Goal: Task Accomplishment & Management: Complete application form

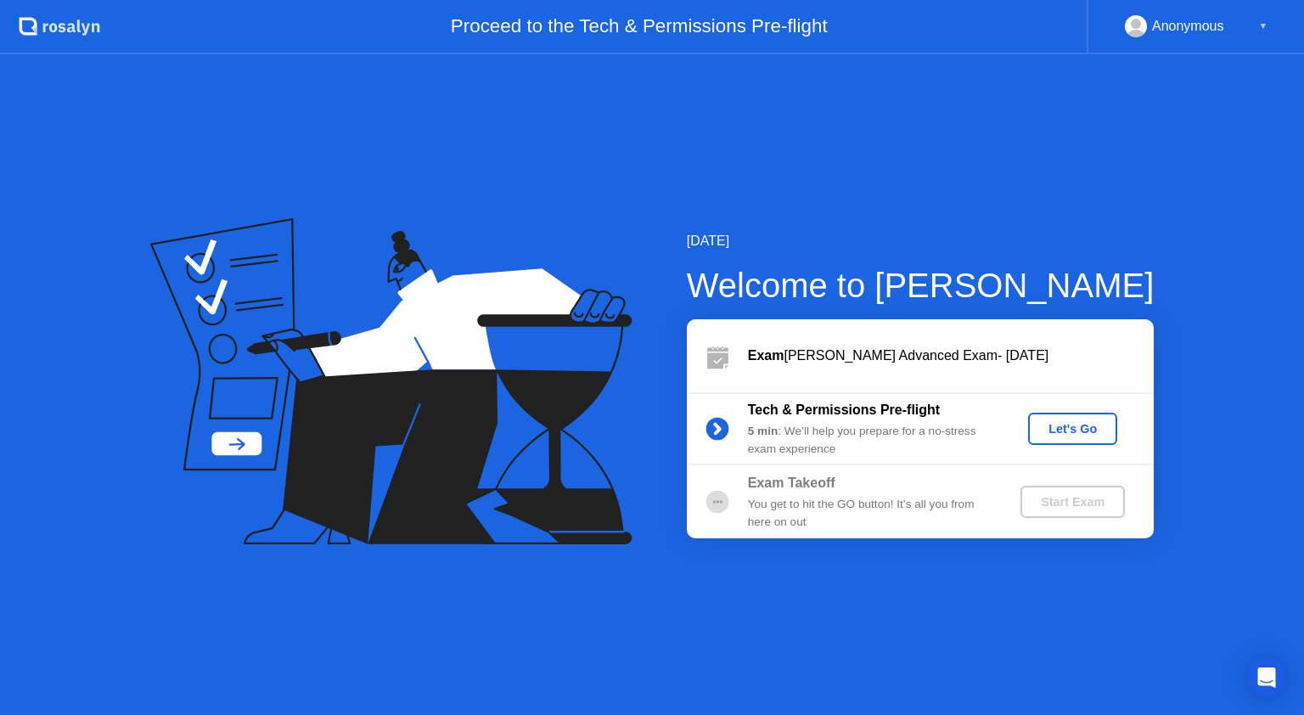
click at [1084, 428] on div "Let's Go" at bounding box center [1073, 429] width 76 height 14
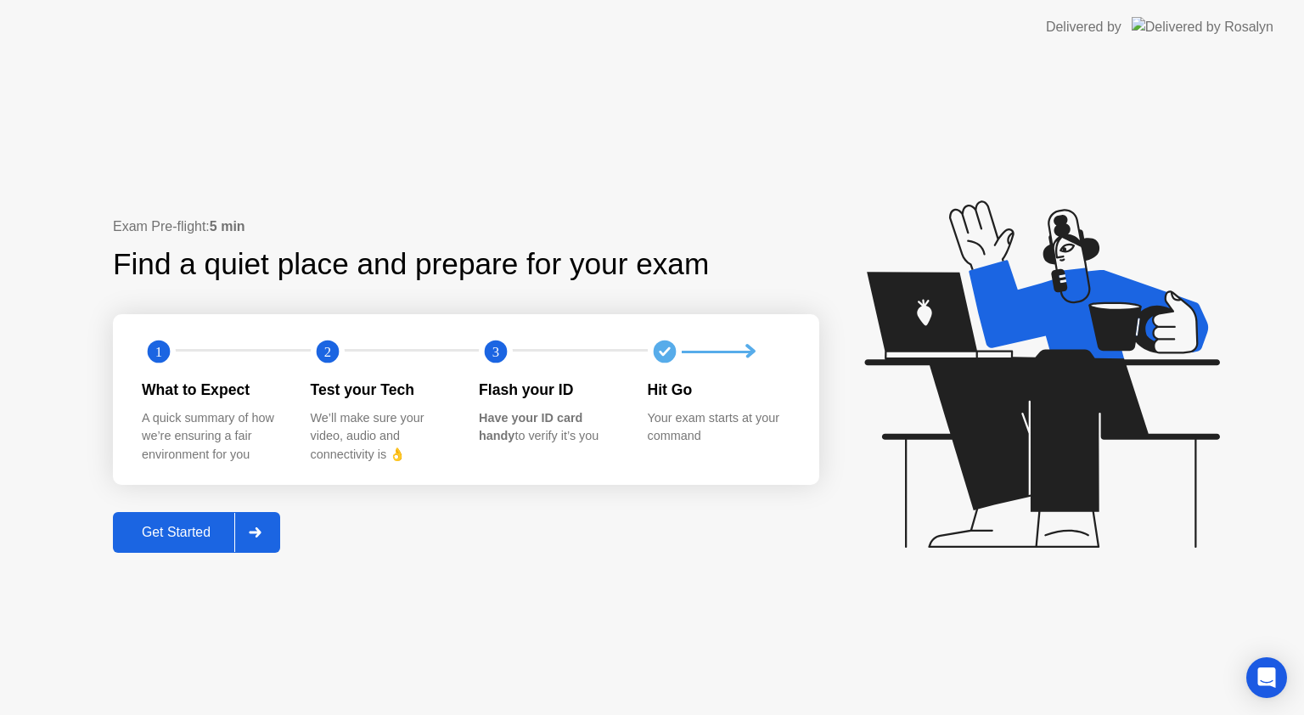
click at [177, 530] on div "Get Started" at bounding box center [176, 532] width 116 height 15
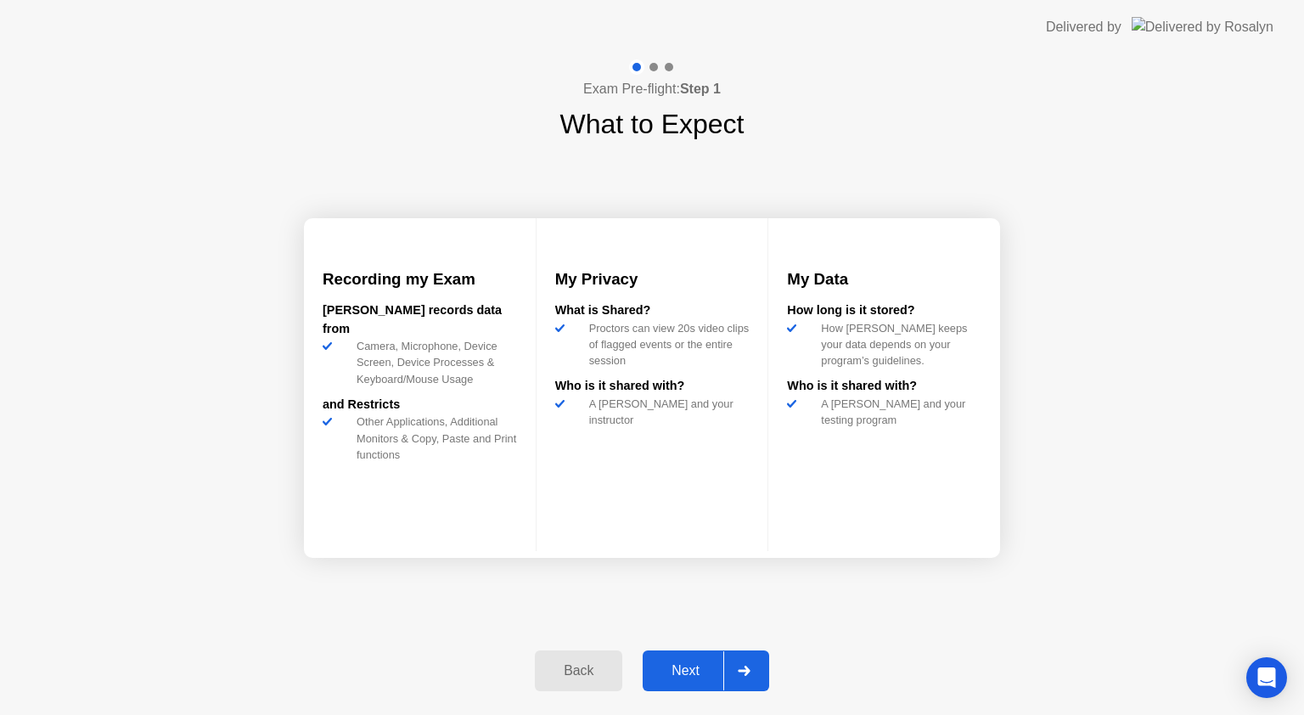
click at [709, 669] on div "Next" at bounding box center [686, 670] width 76 height 15
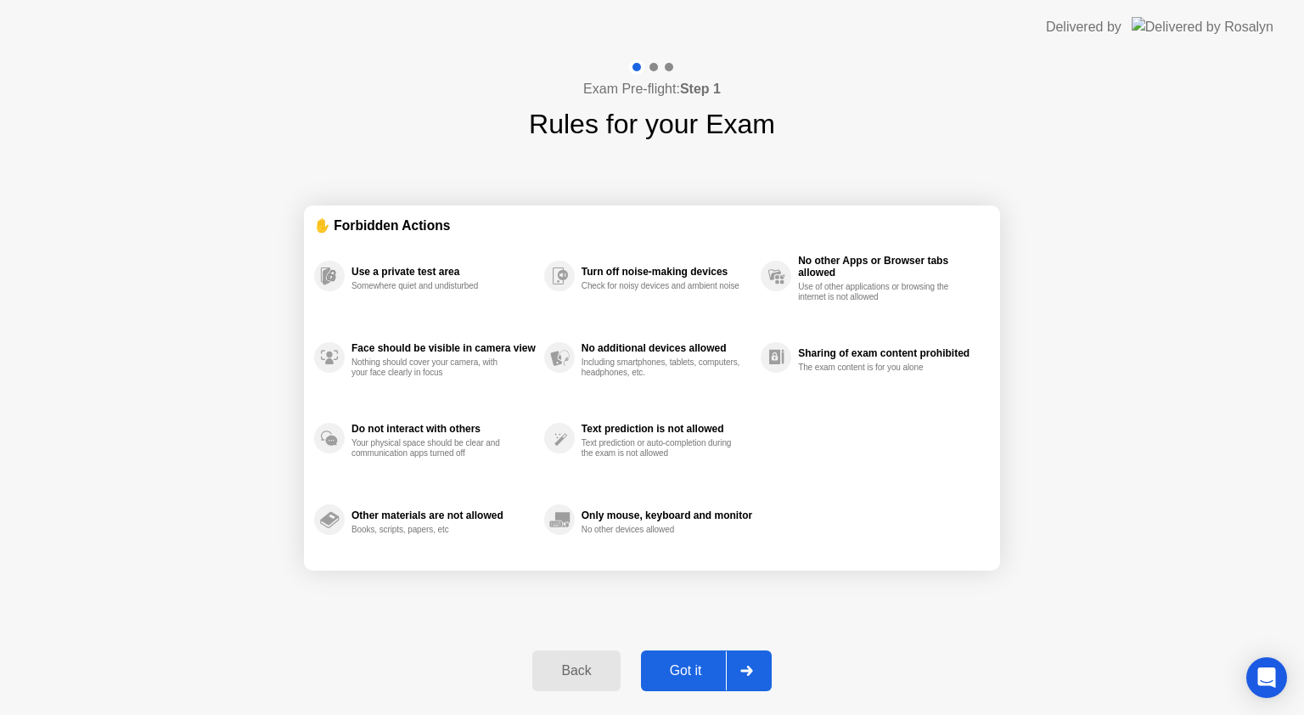
click at [692, 668] on div "Got it" at bounding box center [686, 670] width 80 height 15
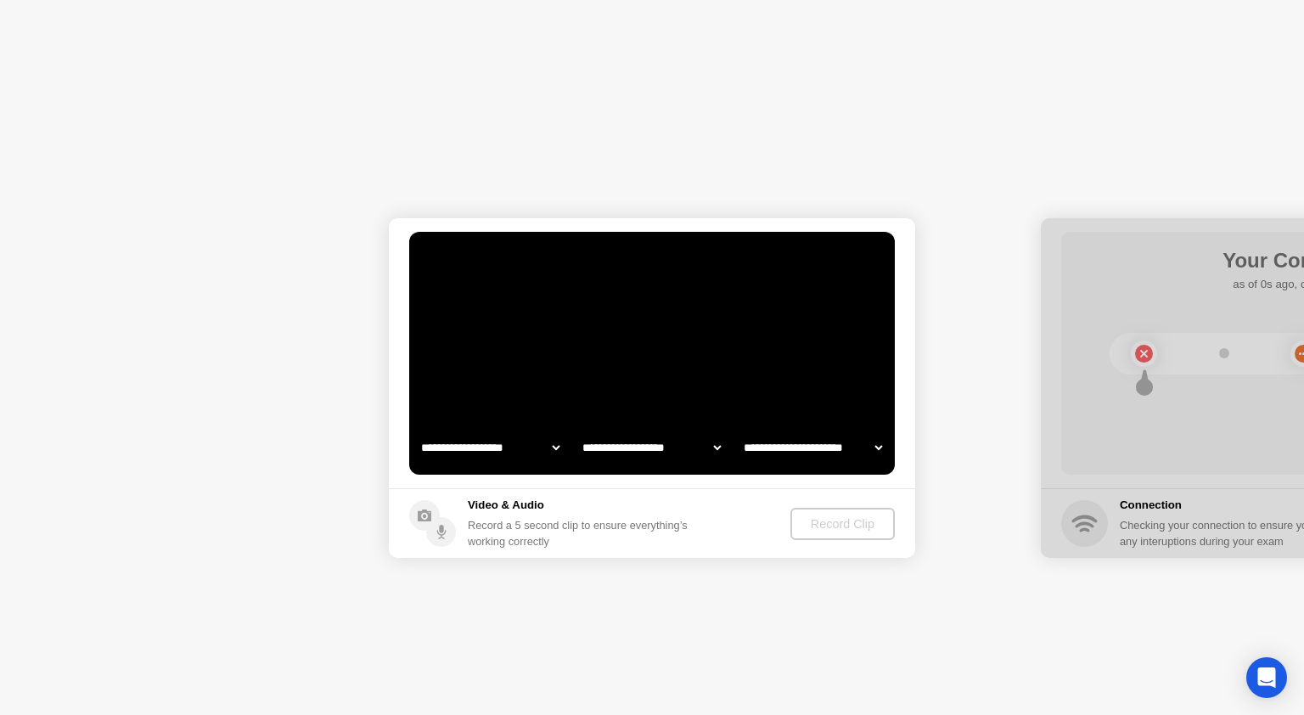
select select "**********"
select select "*******"
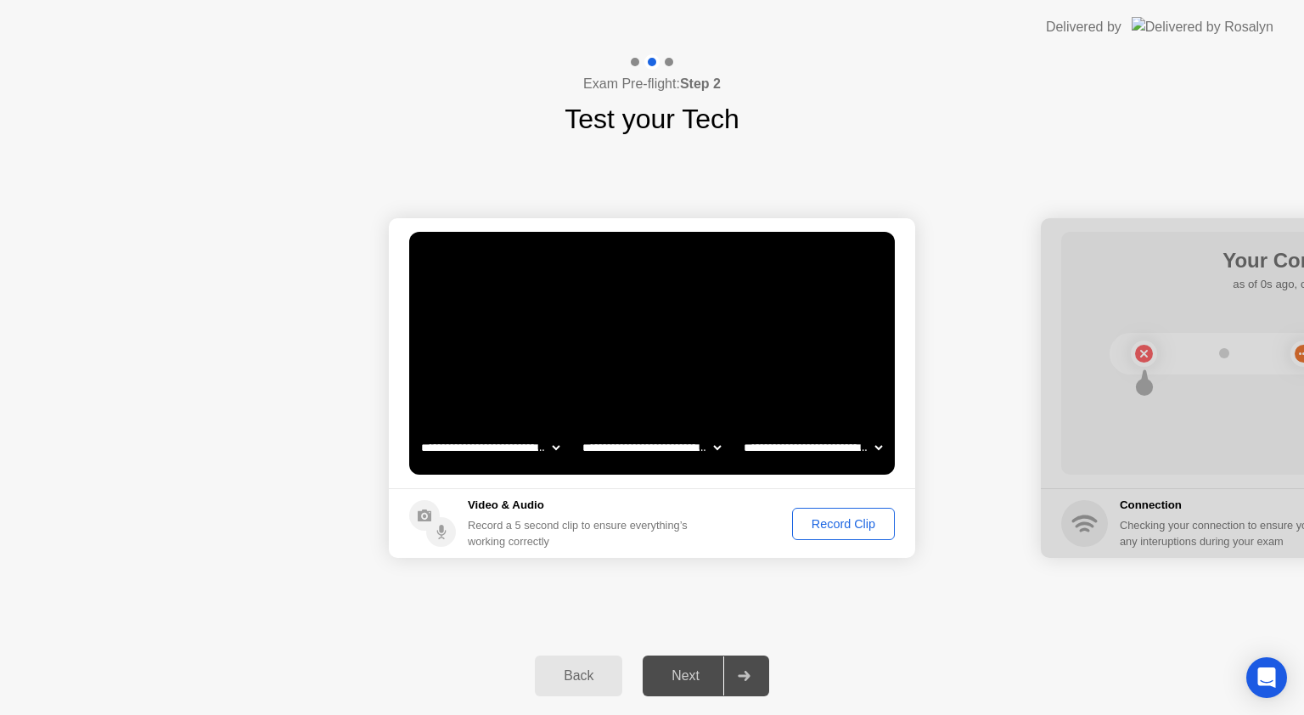
click at [857, 528] on div "Record Clip" at bounding box center [843, 524] width 91 height 14
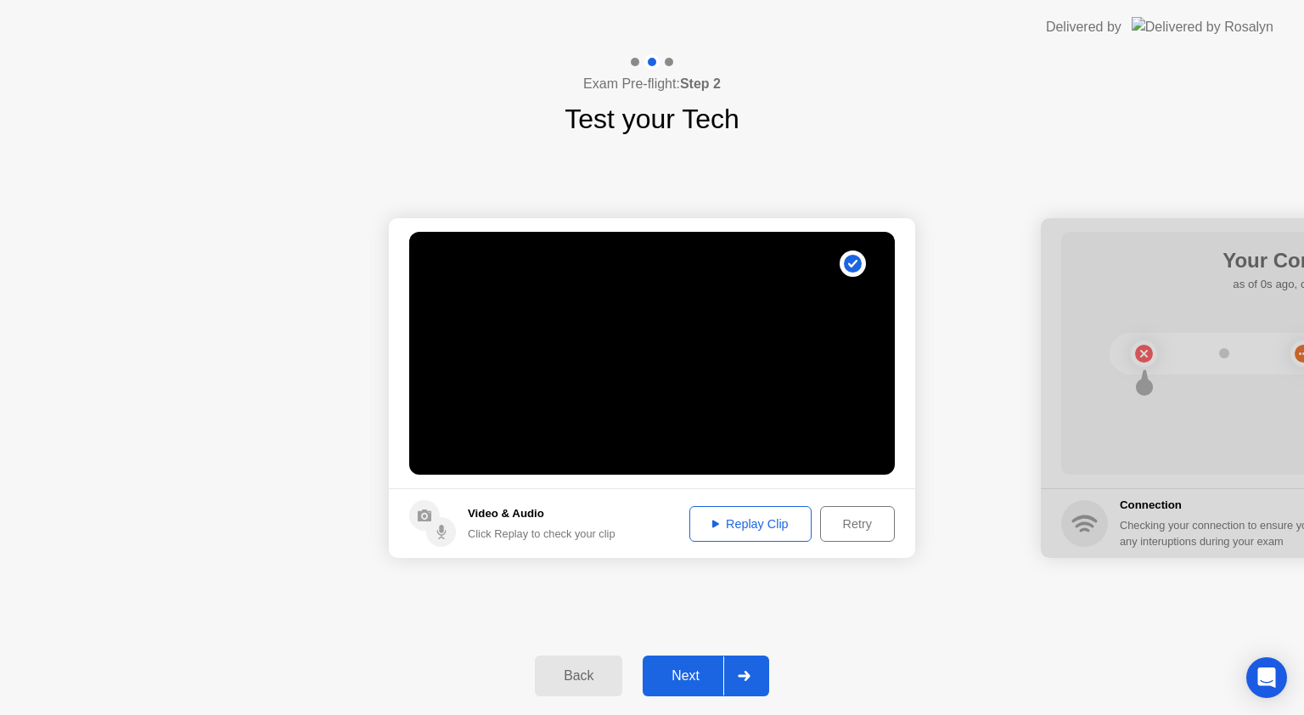
click at [696, 670] on div "Next" at bounding box center [686, 675] width 76 height 15
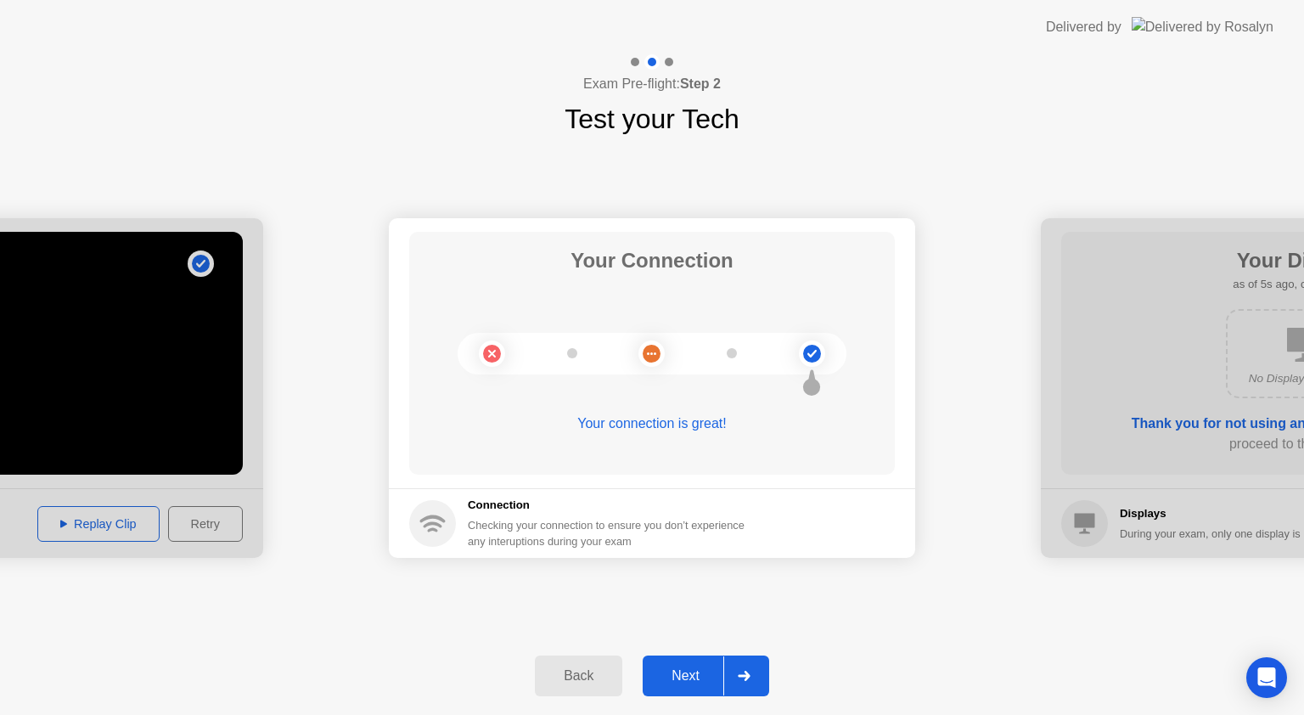
click at [676, 683] on div "Next" at bounding box center [686, 675] width 76 height 15
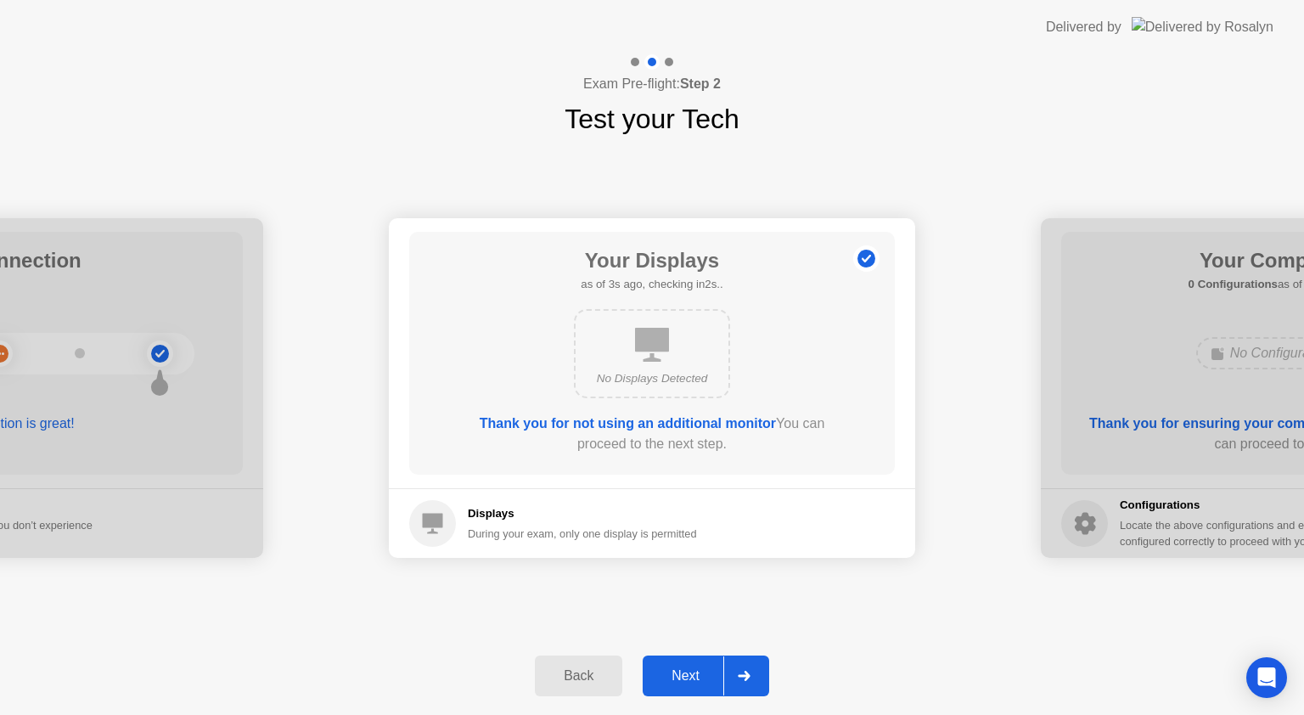
click at [684, 678] on div "Next" at bounding box center [686, 675] width 76 height 15
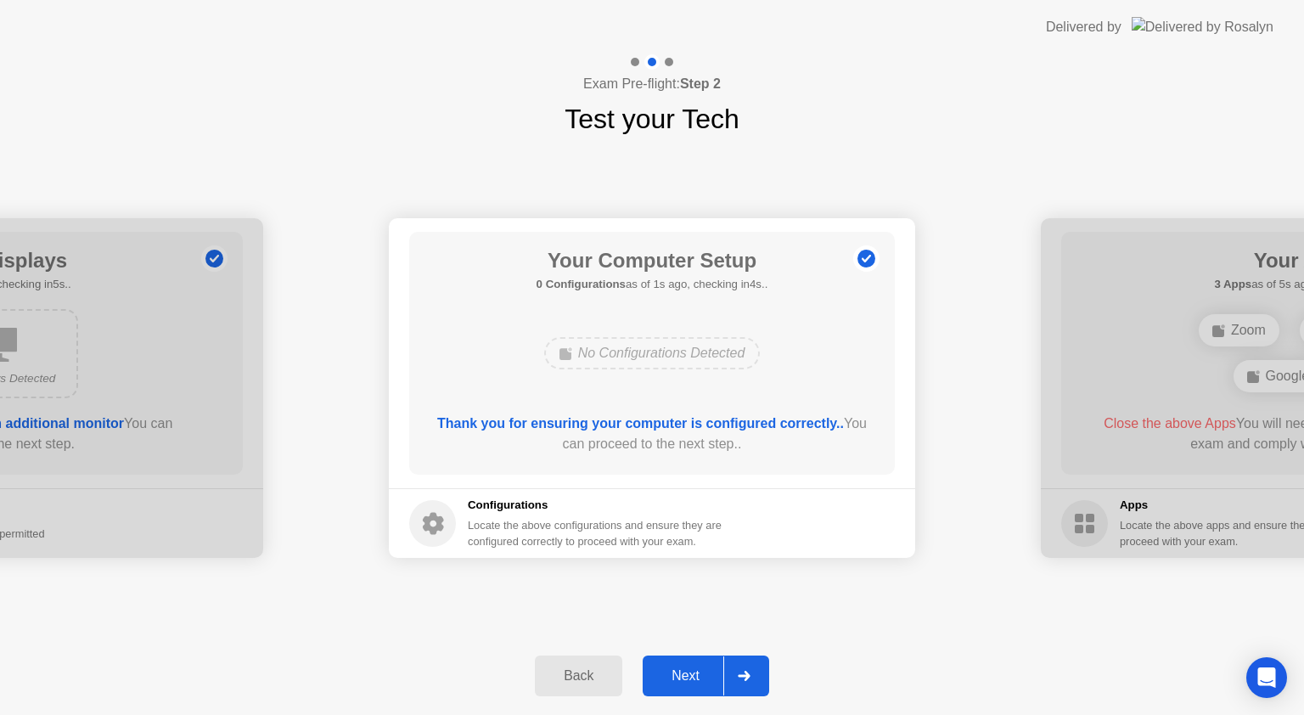
click at [684, 678] on div "Next" at bounding box center [686, 675] width 76 height 15
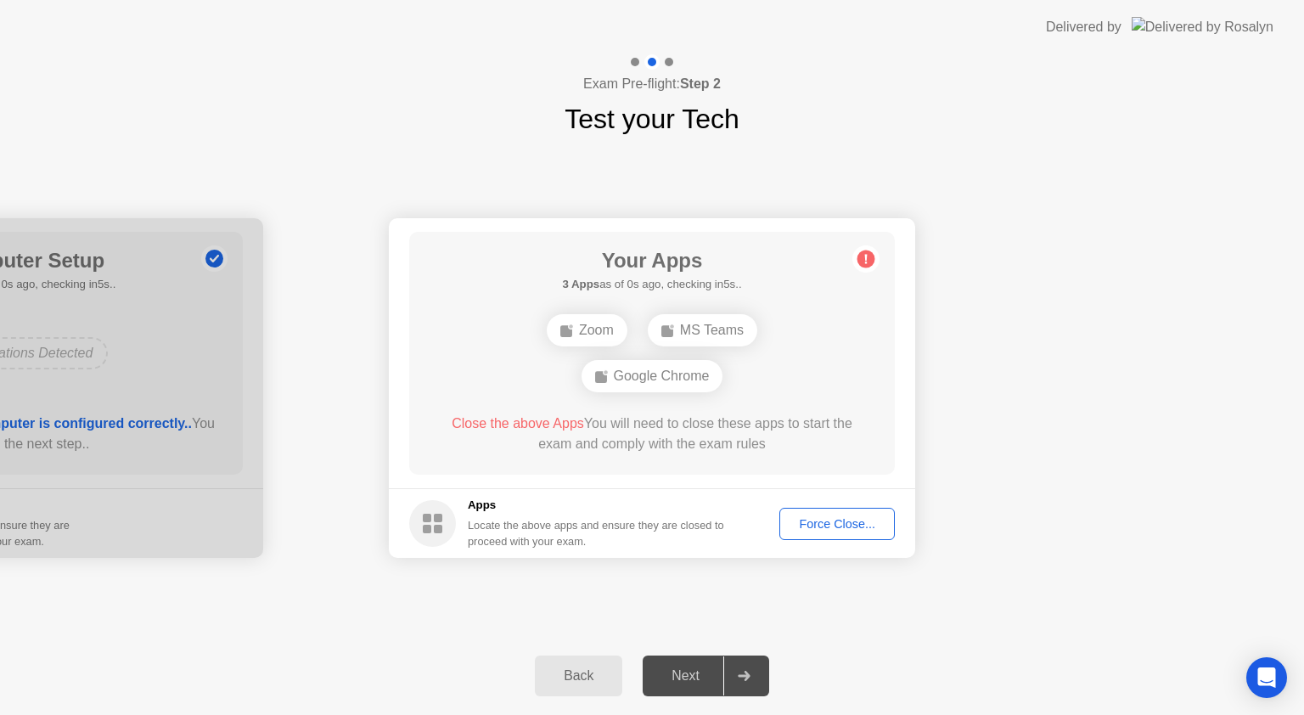
click at [852, 520] on div "Force Close..." at bounding box center [837, 524] width 104 height 14
click at [818, 521] on div "Force Close..." at bounding box center [837, 524] width 104 height 14
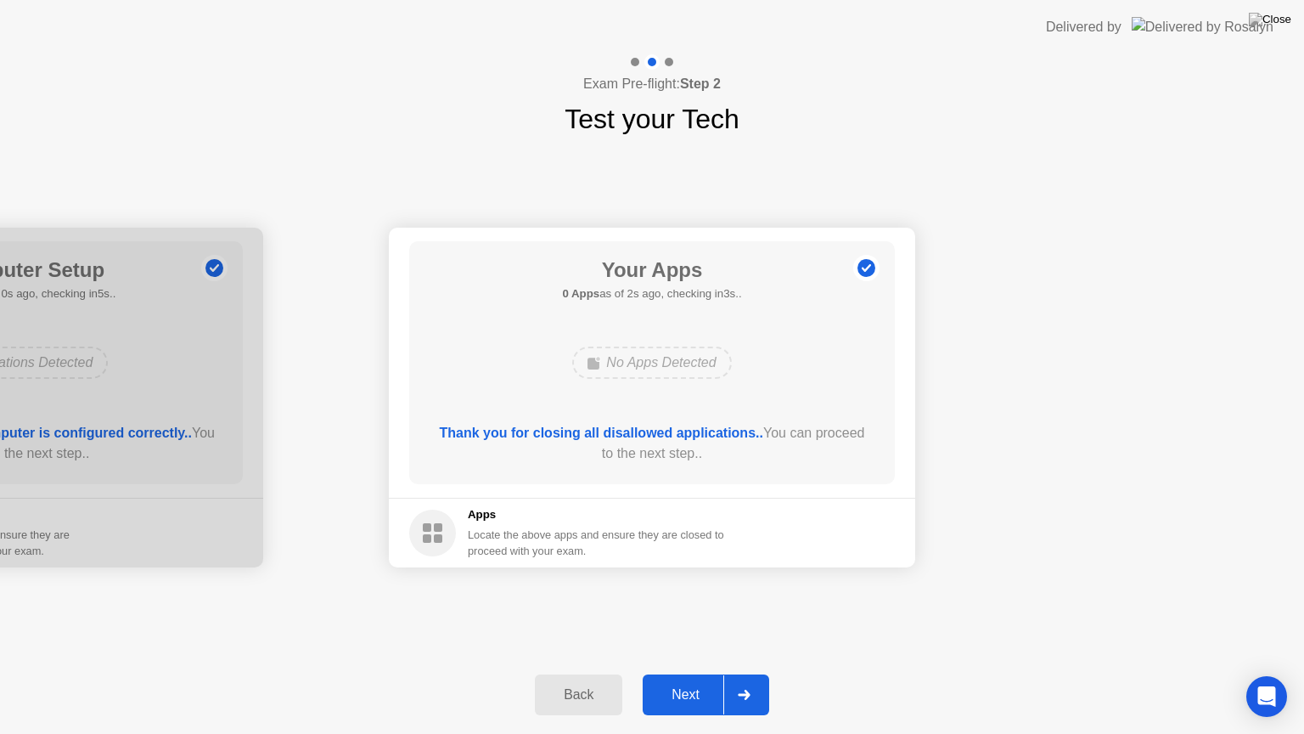
click at [682, 705] on button "Next" at bounding box center [706, 694] width 127 height 41
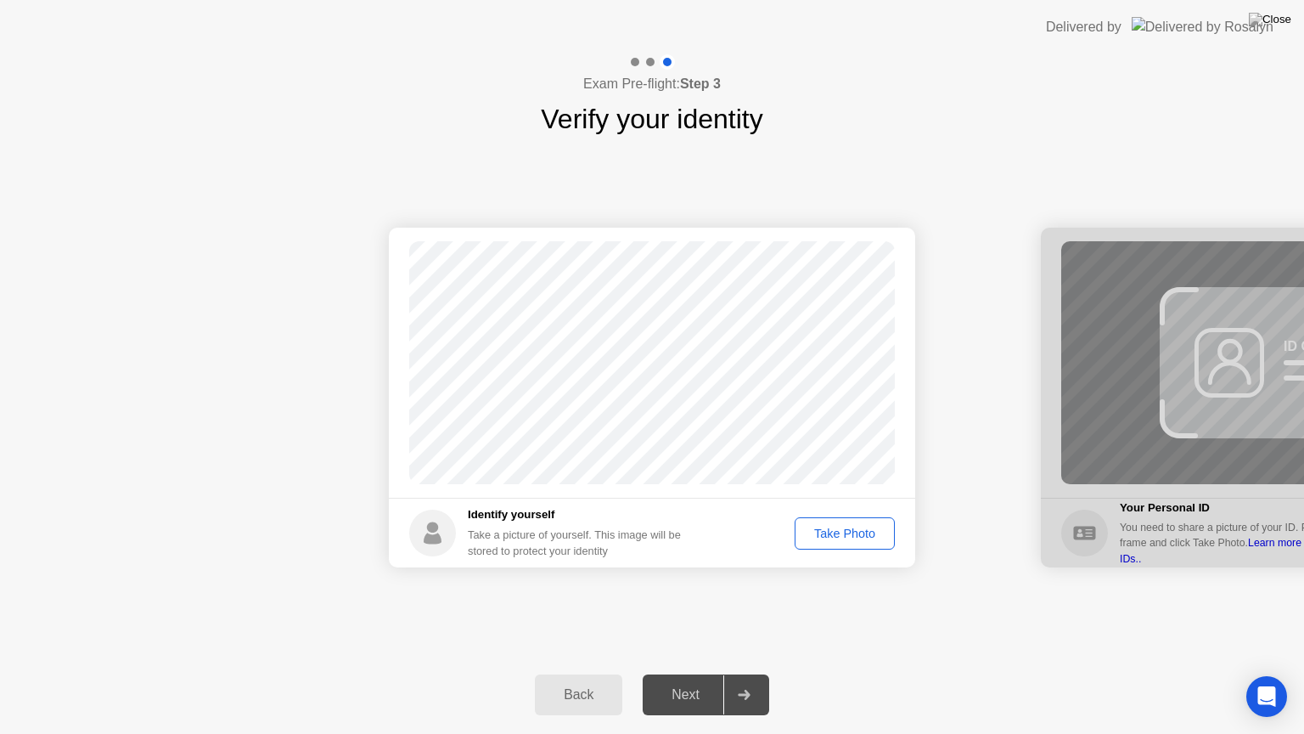
click at [854, 536] on div "Take Photo" at bounding box center [845, 533] width 88 height 14
click at [680, 697] on div "Next" at bounding box center [686, 694] width 76 height 15
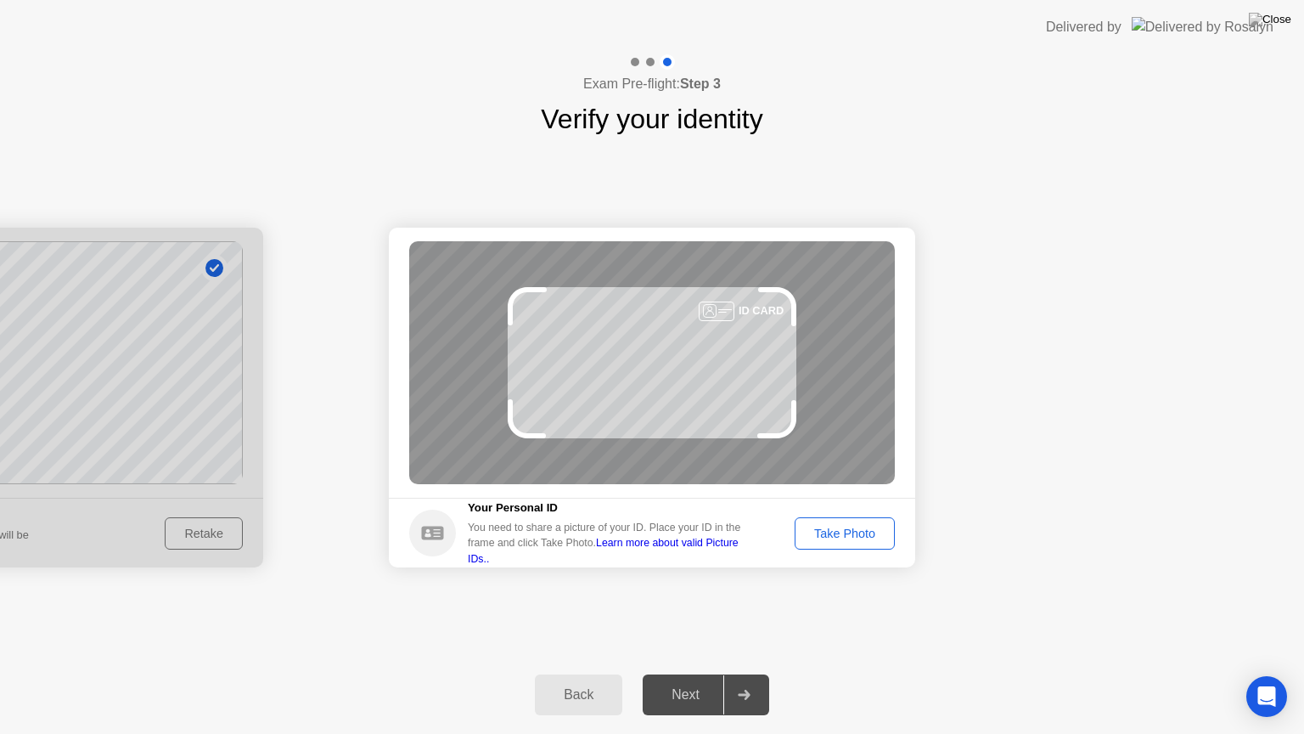
click at [873, 530] on div "Take Photo" at bounding box center [845, 533] width 88 height 14
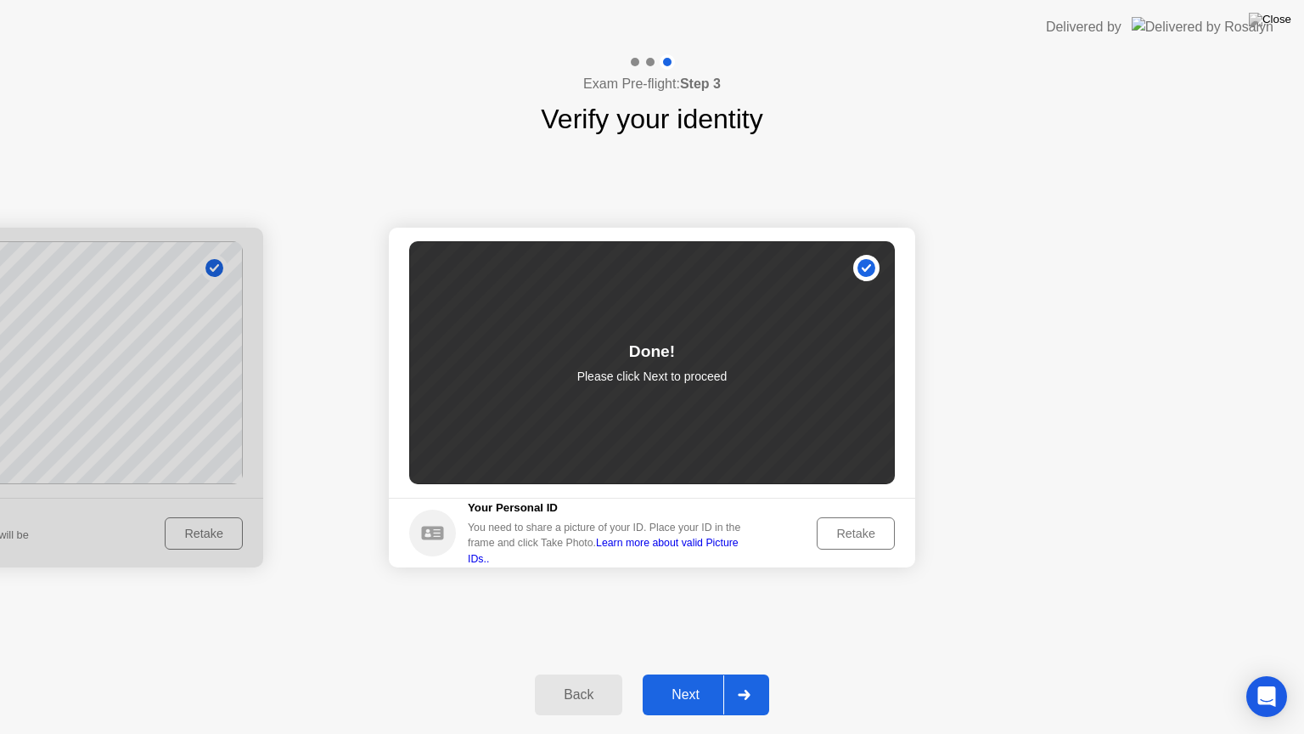
click at [690, 693] on div "Next" at bounding box center [686, 694] width 76 height 15
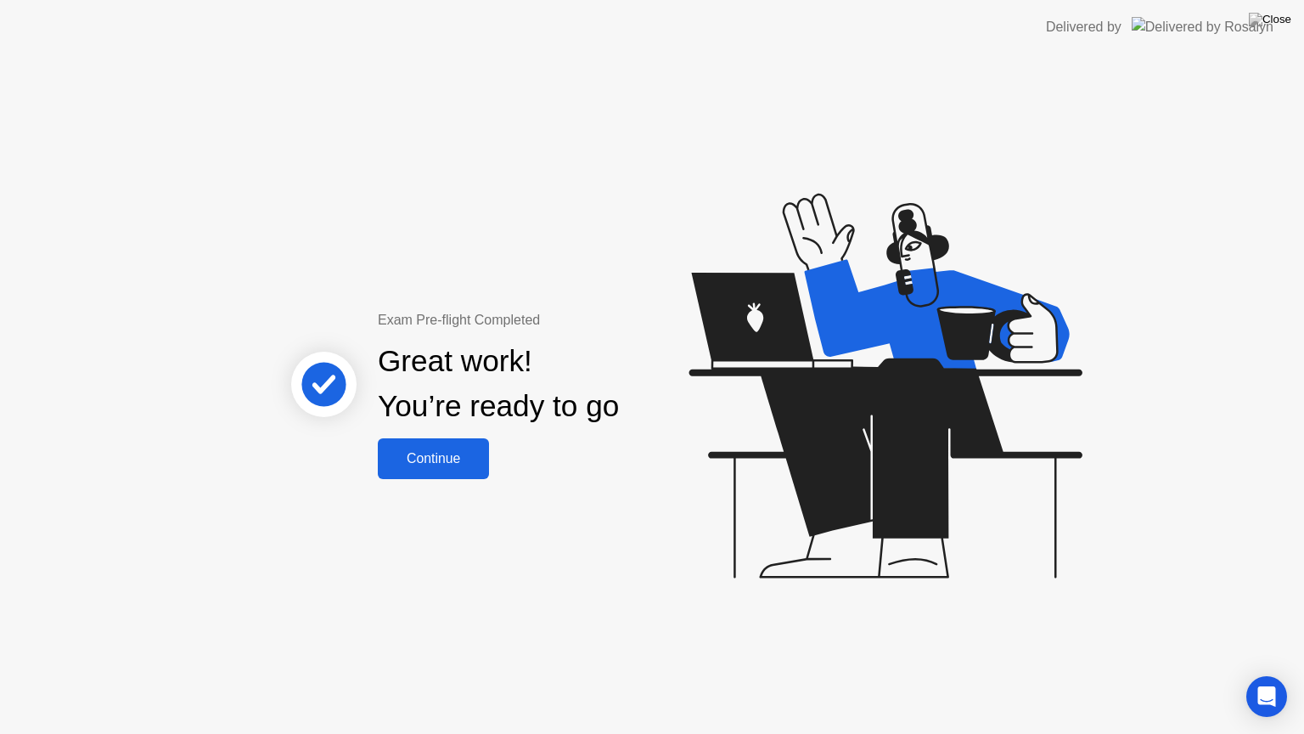
click at [446, 464] on div "Continue" at bounding box center [433, 458] width 101 height 15
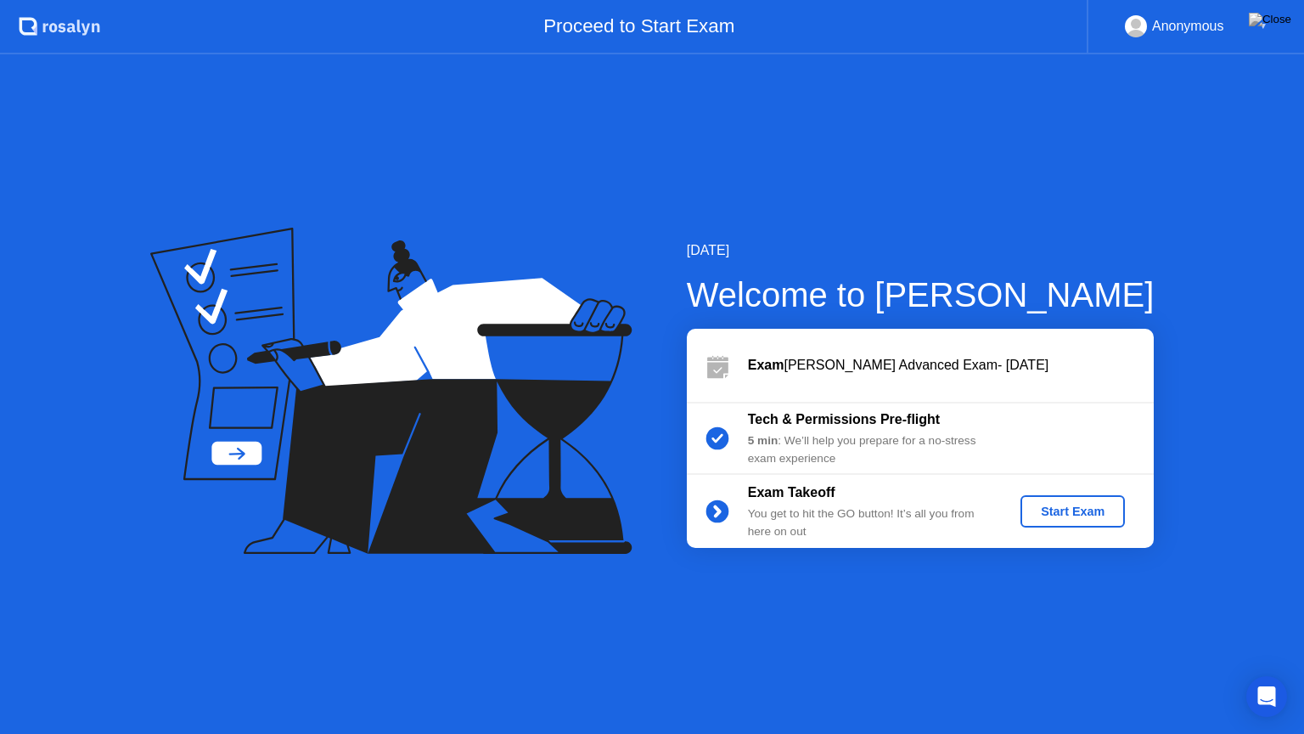
click at [1071, 514] on div "Start Exam" at bounding box center [1072, 511] width 91 height 14
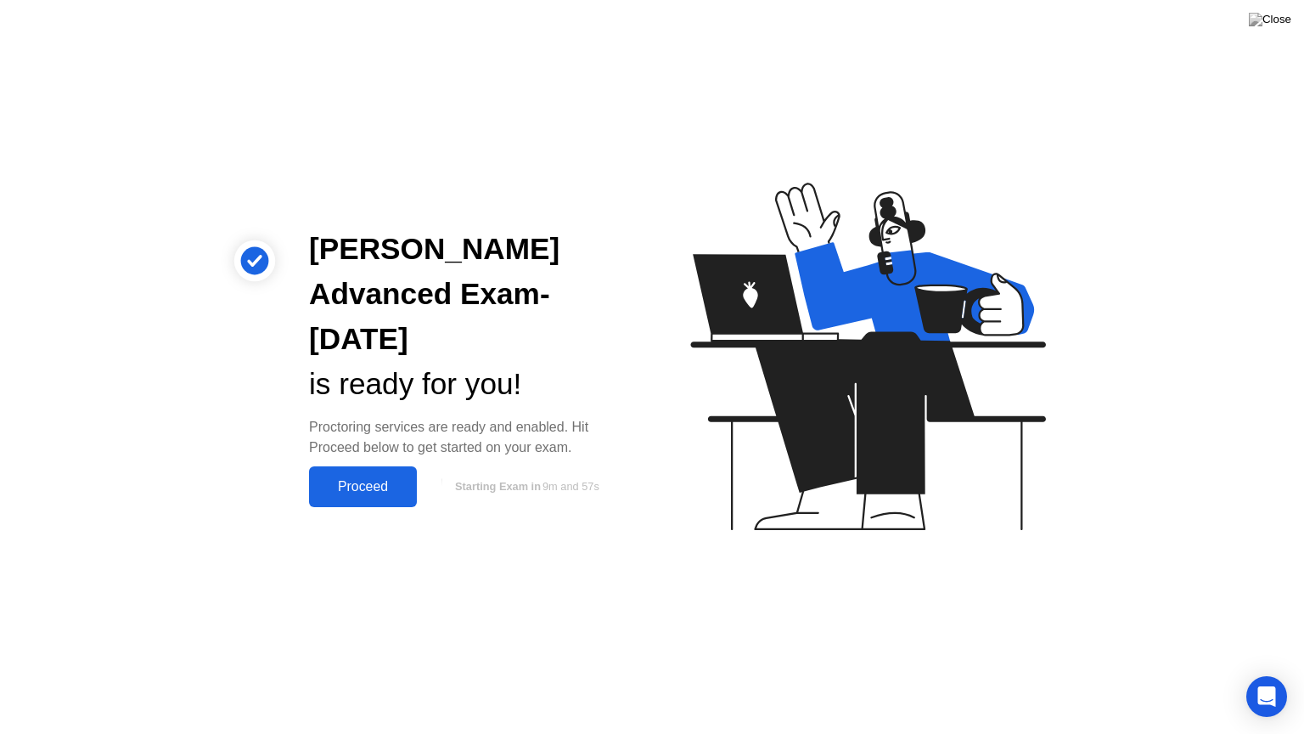
click at [391, 483] on div "Proceed" at bounding box center [363, 486] width 98 height 15
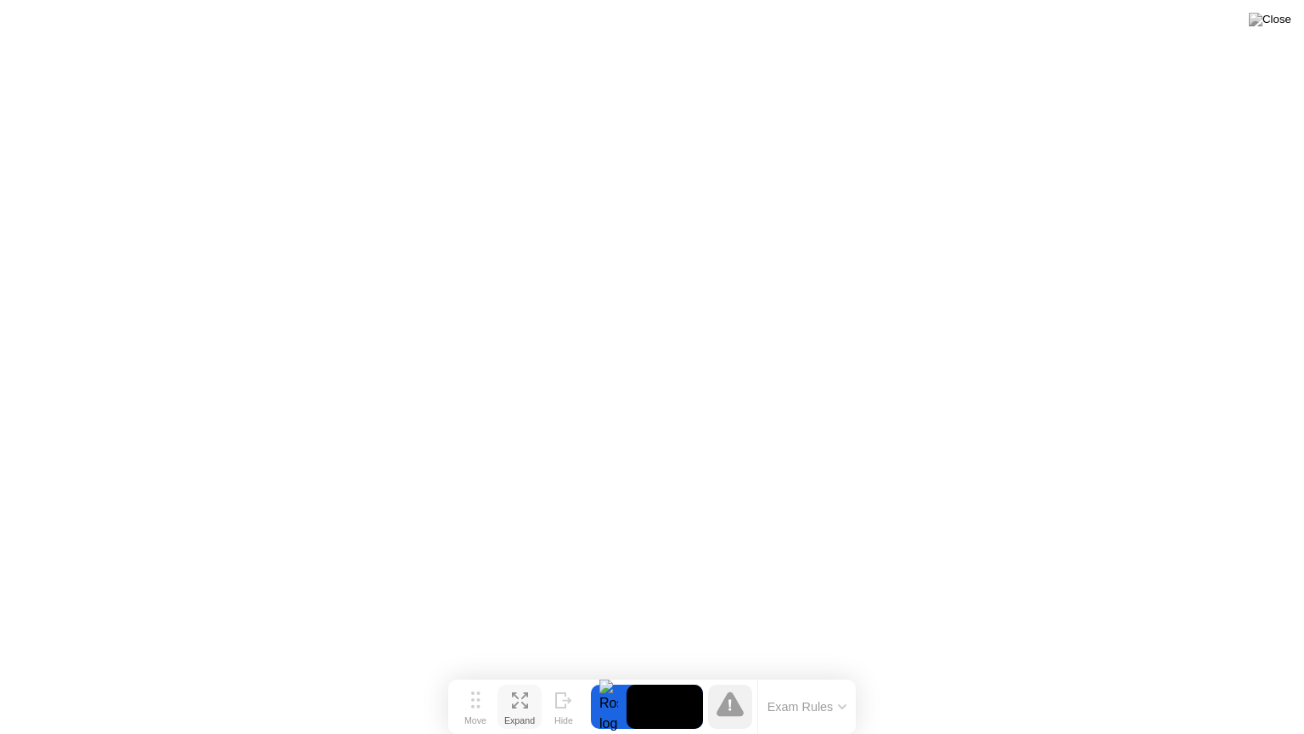
click at [509, 700] on button "Expand" at bounding box center [520, 706] width 44 height 44
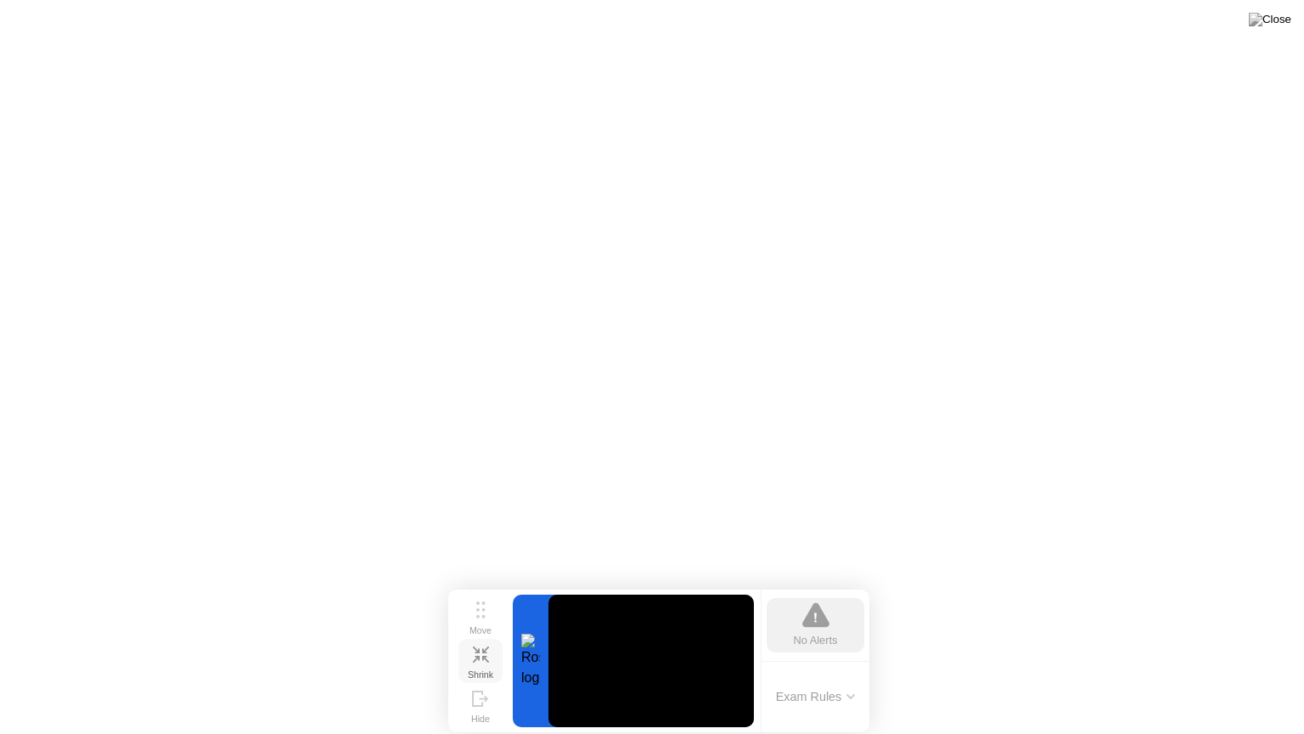
click at [478, 659] on icon at bounding box center [475, 658] width 7 height 7
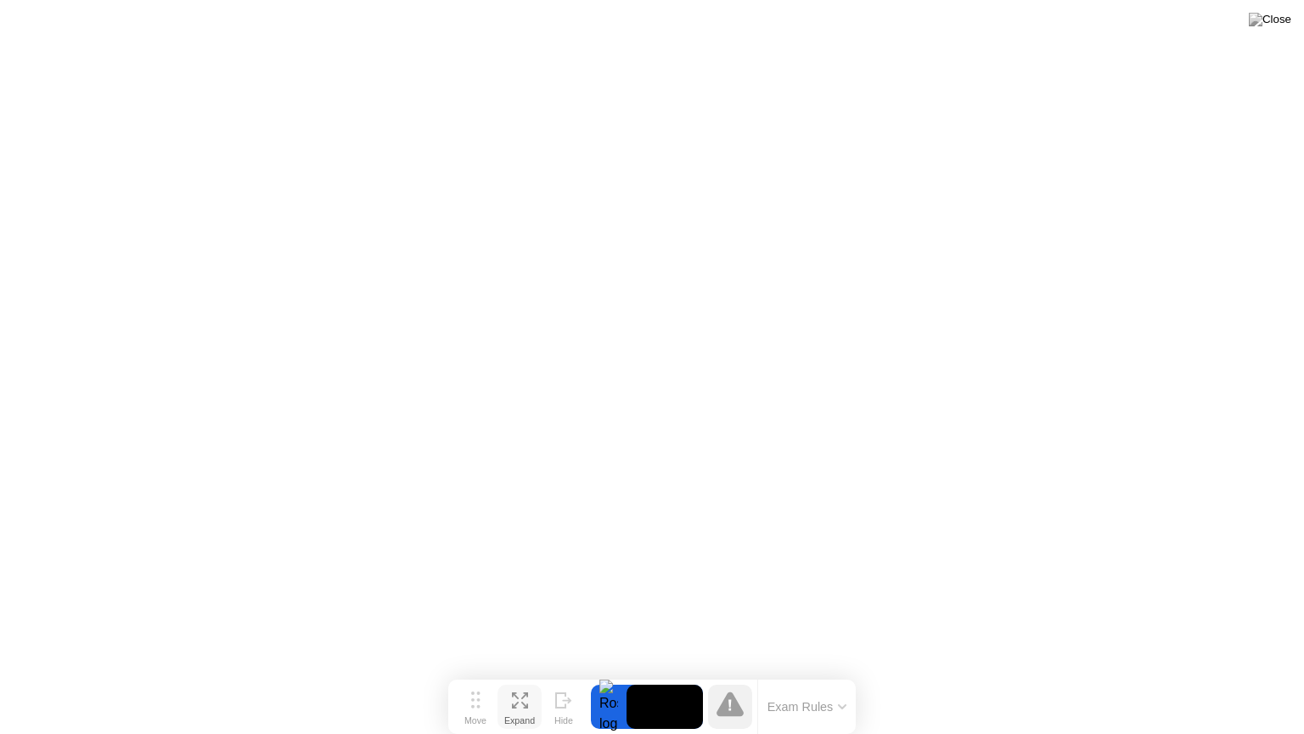
click at [503, 700] on button "Expand" at bounding box center [520, 706] width 44 height 44
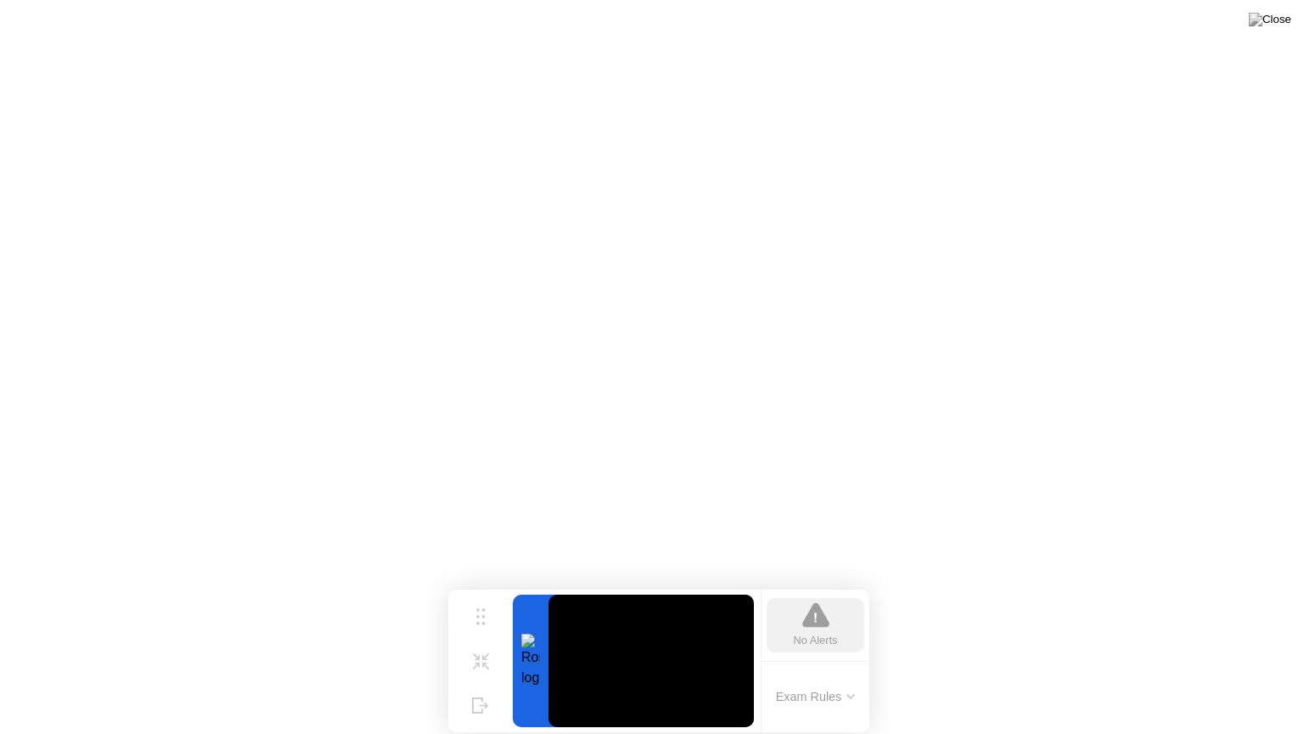
drag, startPoint x: 698, startPoint y: 603, endPoint x: 817, endPoint y: 719, distance: 166.3
click at [817, 714] on div "Move Shrink Hide No Alerts Exam Rules" at bounding box center [658, 660] width 421 height 143
drag, startPoint x: 822, startPoint y: 710, endPoint x: 746, endPoint y: 652, distance: 95.1
click at [746, 652] on div "Move Shrink Hide No Alerts Exam Rules" at bounding box center [658, 660] width 421 height 143
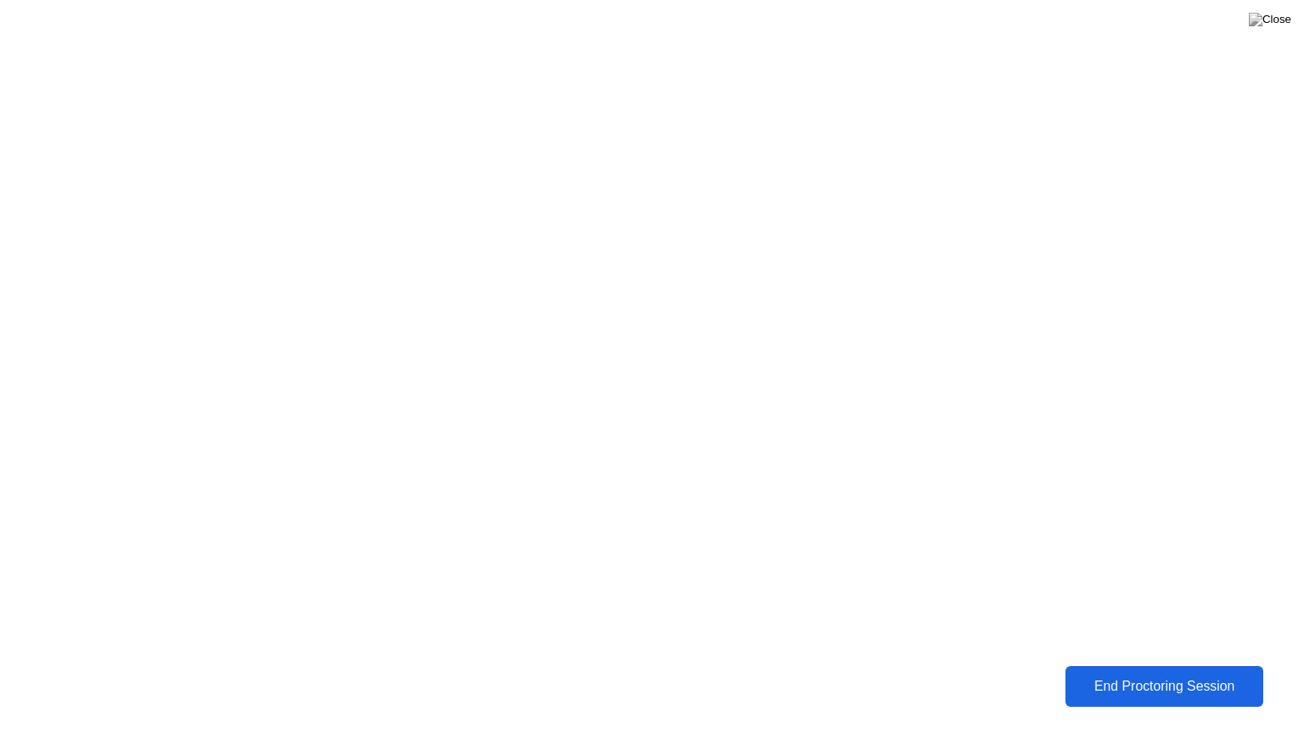
click at [1165, 682] on div "End Proctoring Session" at bounding box center [1165, 685] width 188 height 15
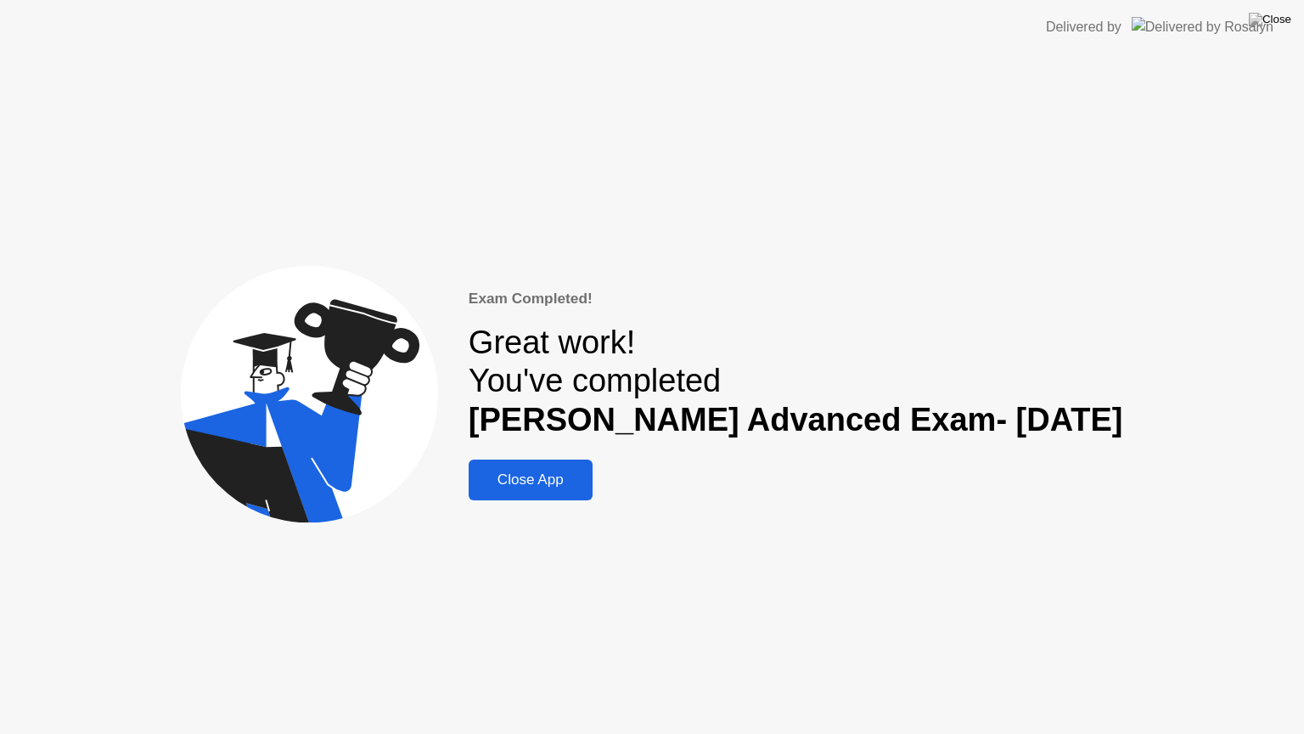
click at [588, 477] on div "Close App" at bounding box center [531, 479] width 114 height 17
